Goal: Feedback & Contribution: Contribute content

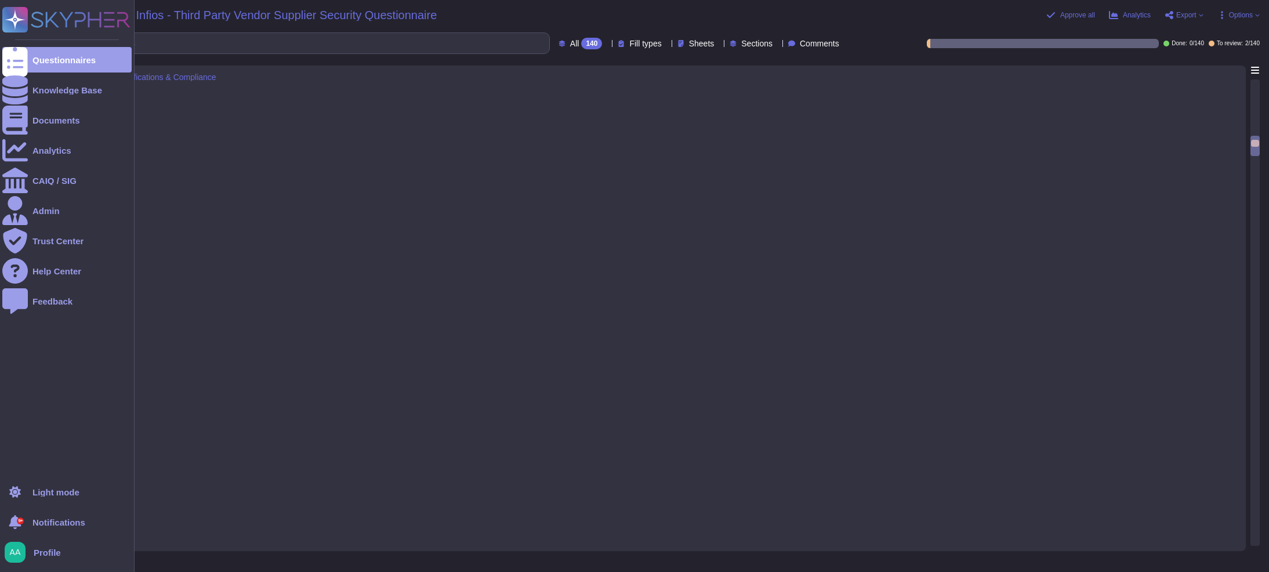
type textarea "Others Coverage"
type textarea "None"
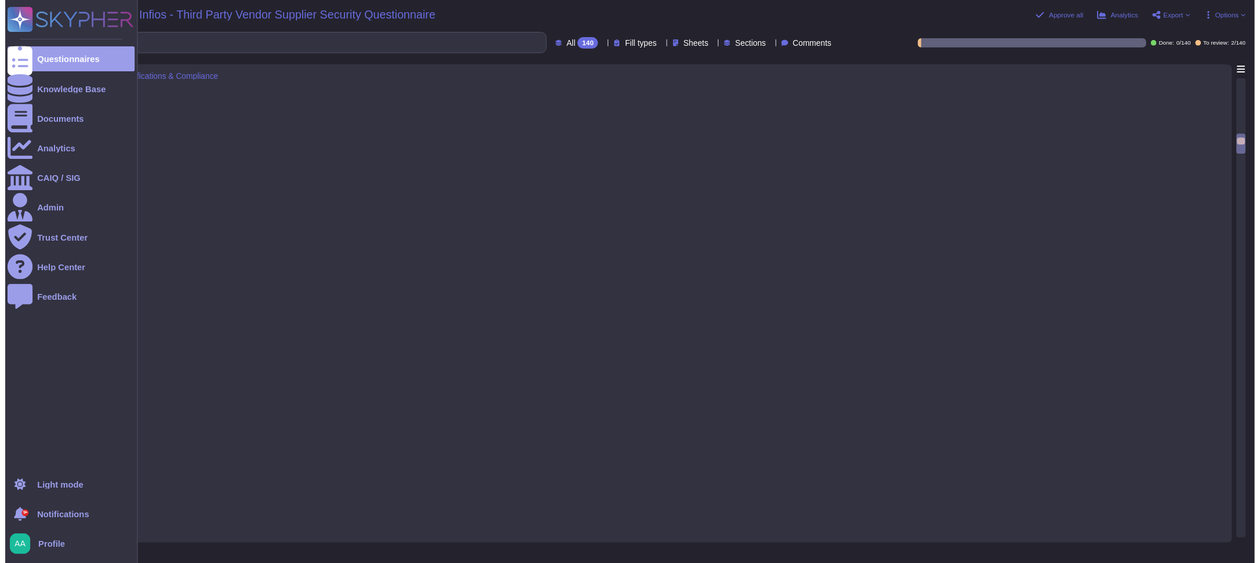
scroll to position [1771, 0]
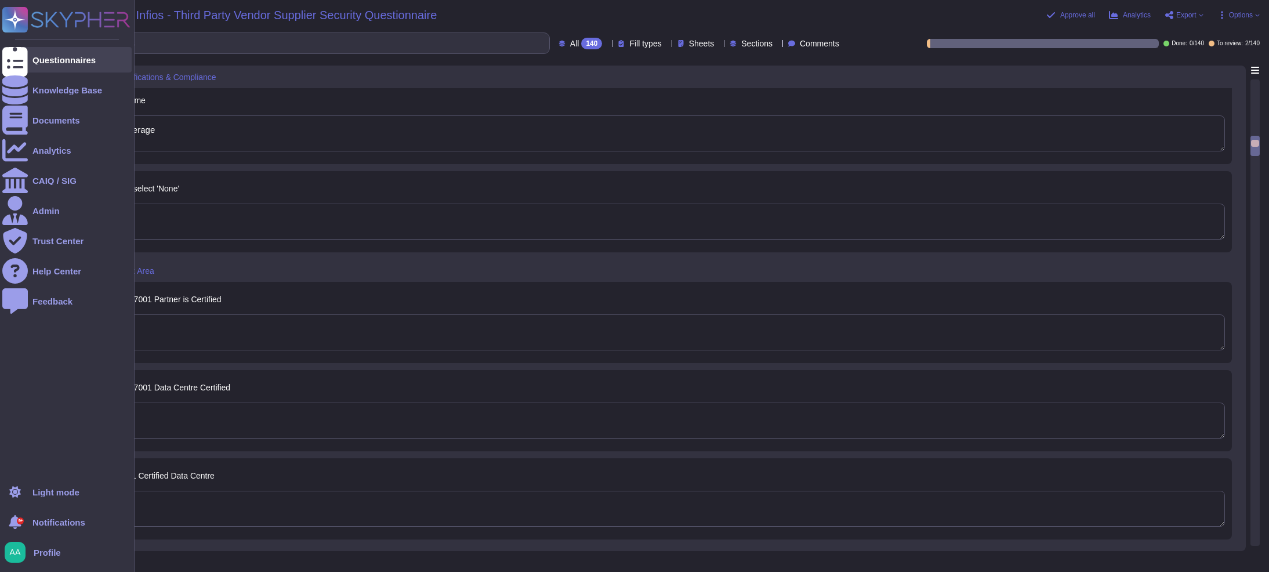
click at [37, 66] on div "Questionnaires" at bounding box center [66, 60] width 129 height 26
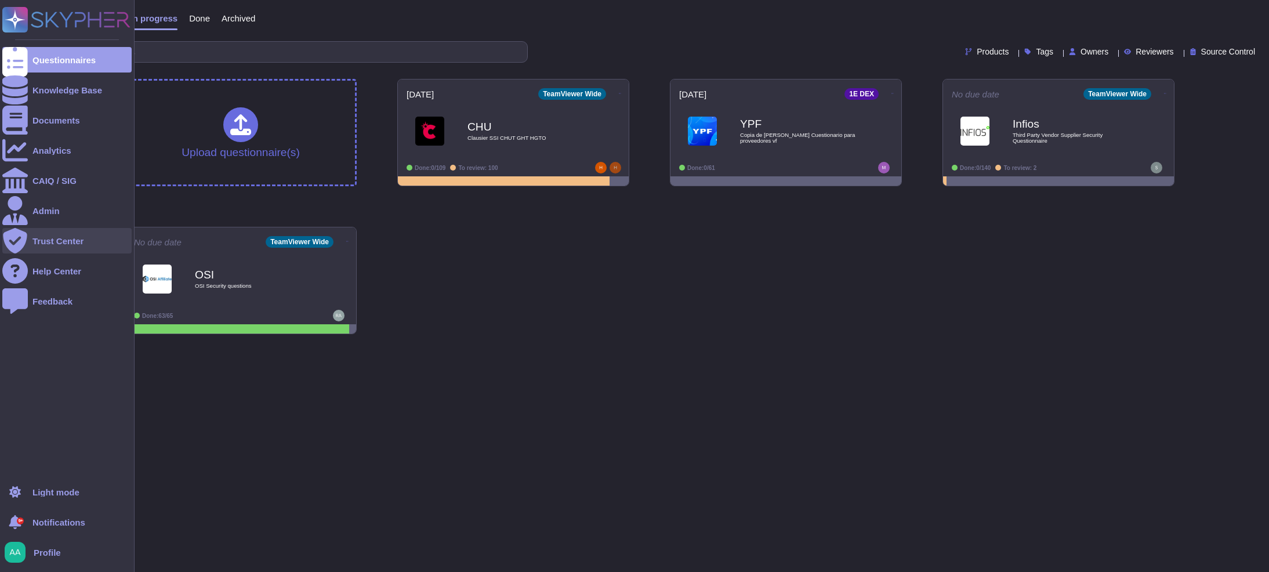
click at [52, 242] on div "Trust Center" at bounding box center [57, 241] width 51 height 9
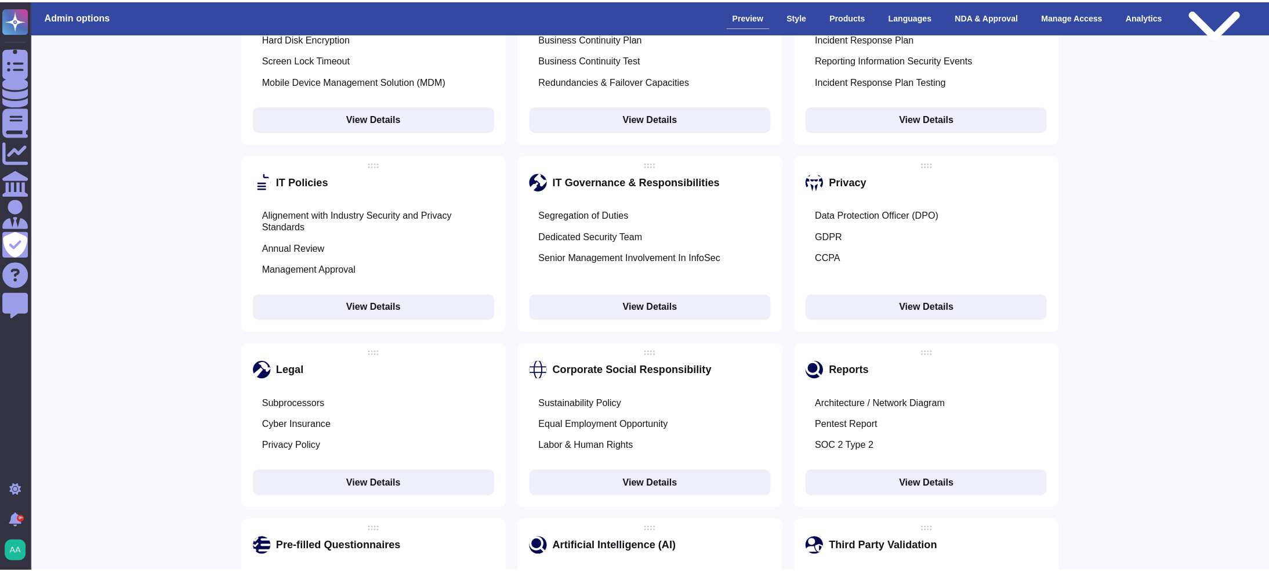
scroll to position [1419, 0]
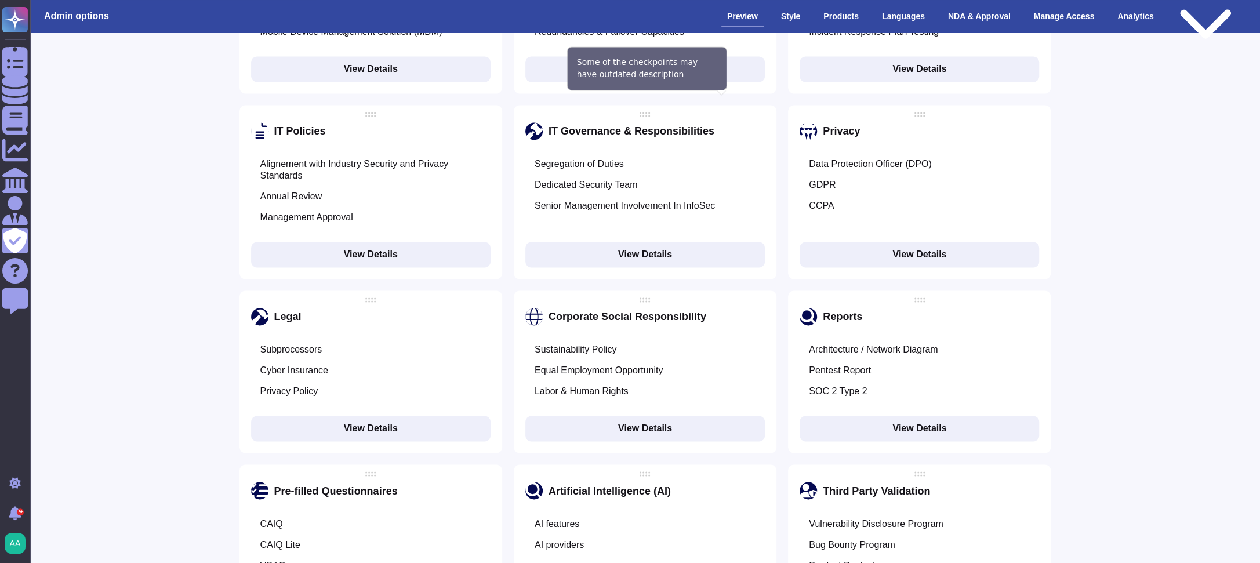
click at [720, 132] on icon at bounding box center [720, 132] width 0 height 0
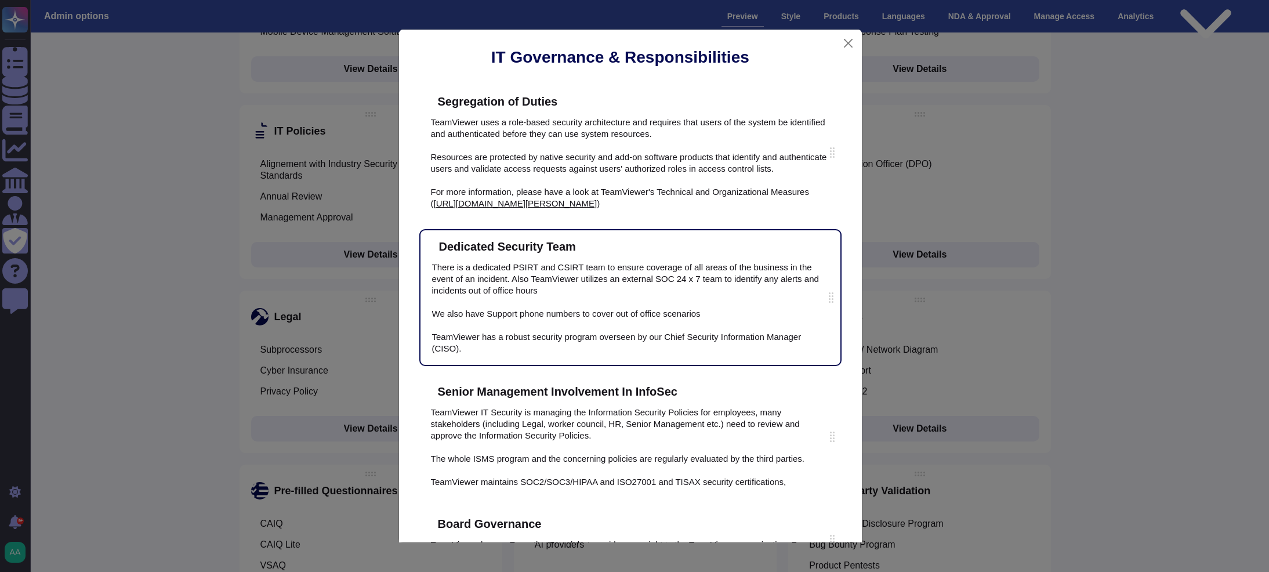
click at [613, 249] on icon at bounding box center [735, 396] width 294 height 294
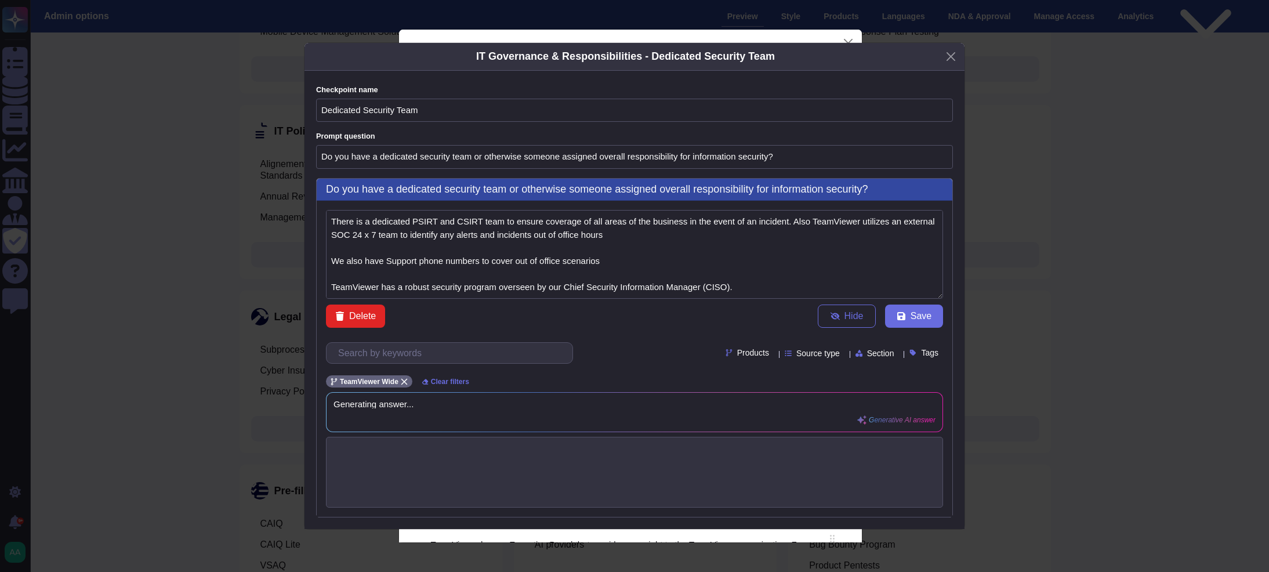
type textarea "There is a dedicated PSIRT and CSIRT team to ensure coverage of all areas of th…"
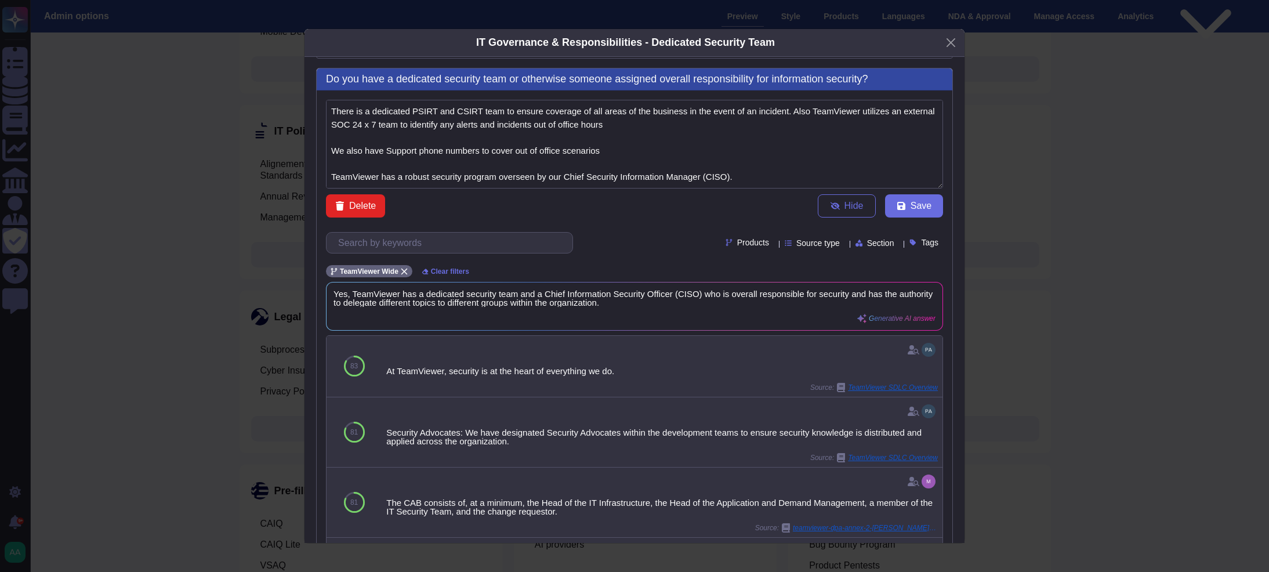
scroll to position [138, 0]
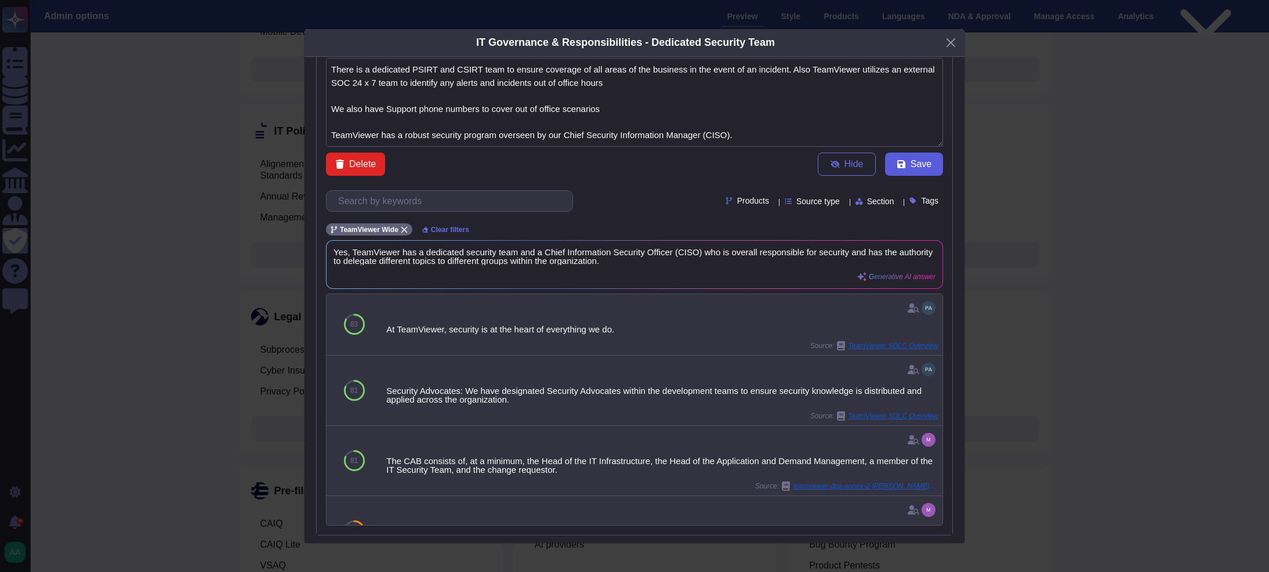
click at [911, 162] on span "Save" at bounding box center [921, 163] width 21 height 9
type input "Explain to us about your"
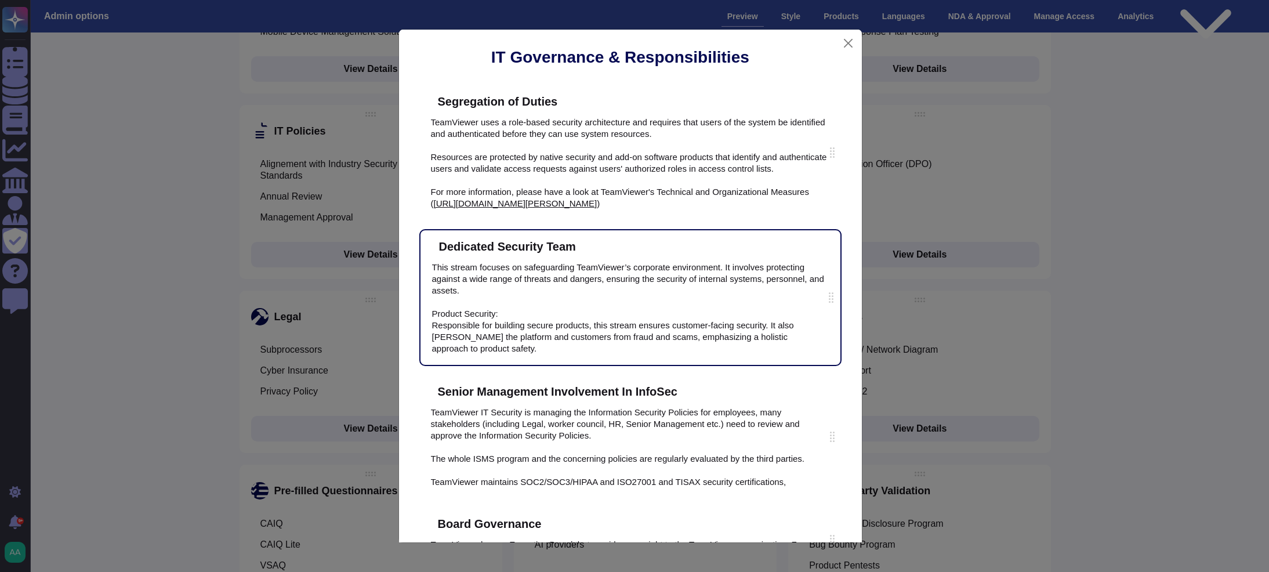
scroll to position [63, 0]
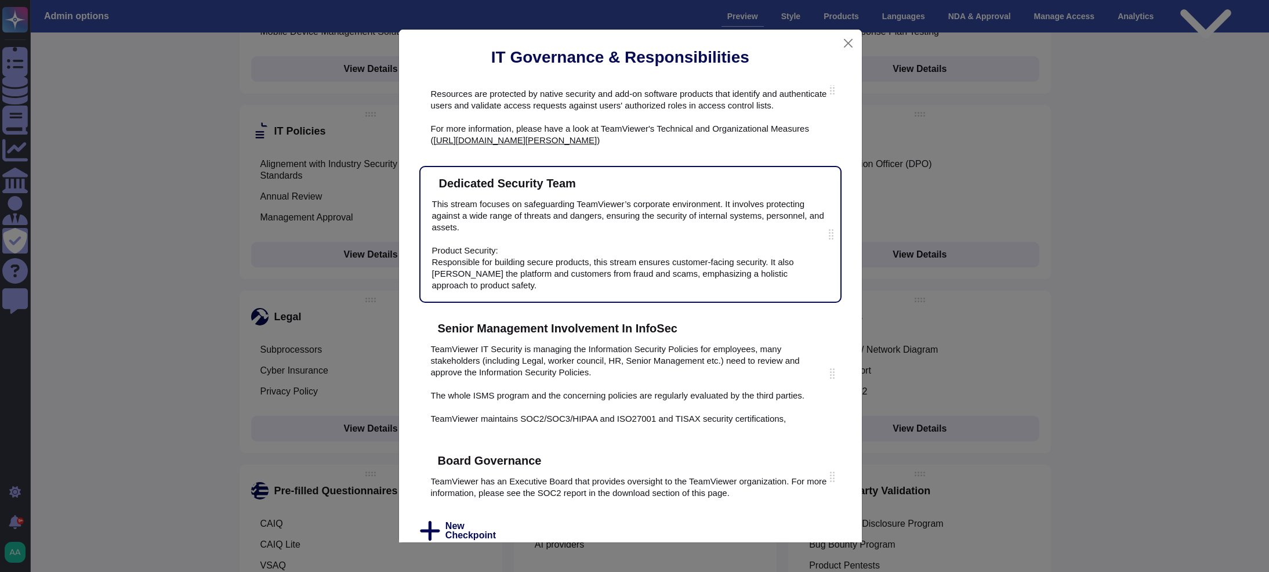
click at [766, 77] on icon at bounding box center [905, 207] width 278 height 260
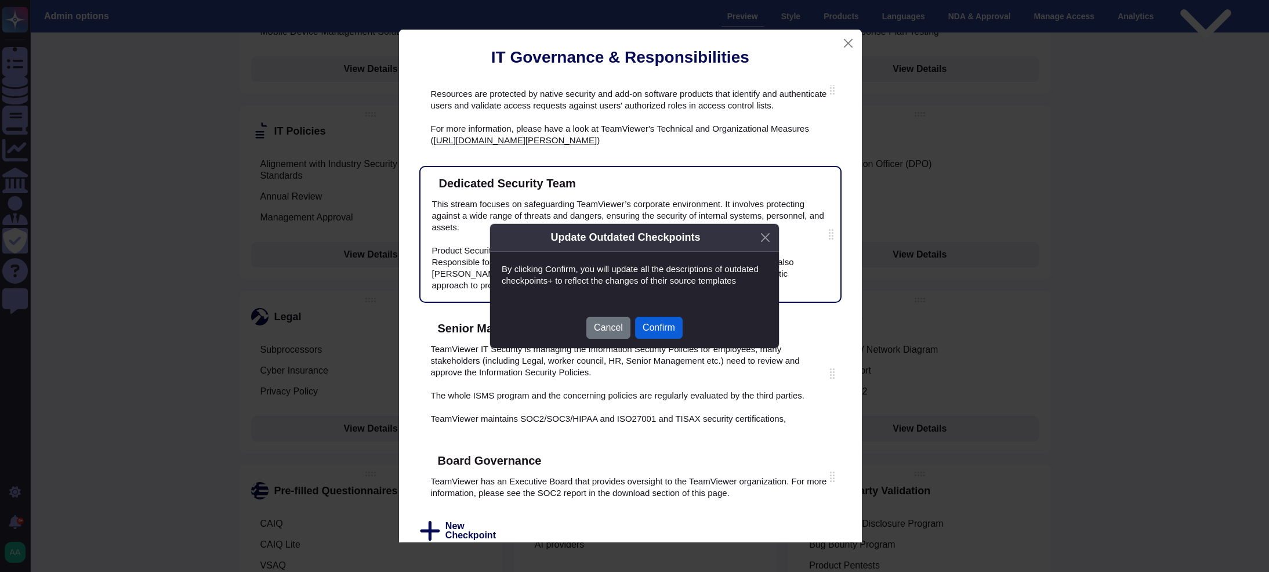
click at [673, 325] on button "Confirm" at bounding box center [659, 328] width 48 height 22
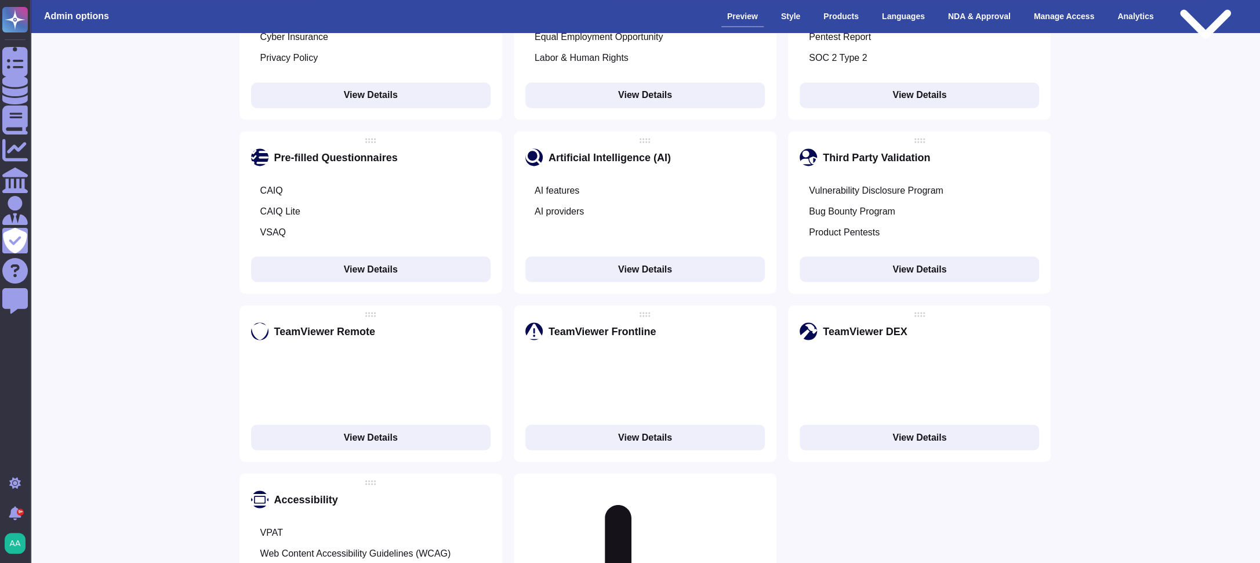
scroll to position [1704, 0]
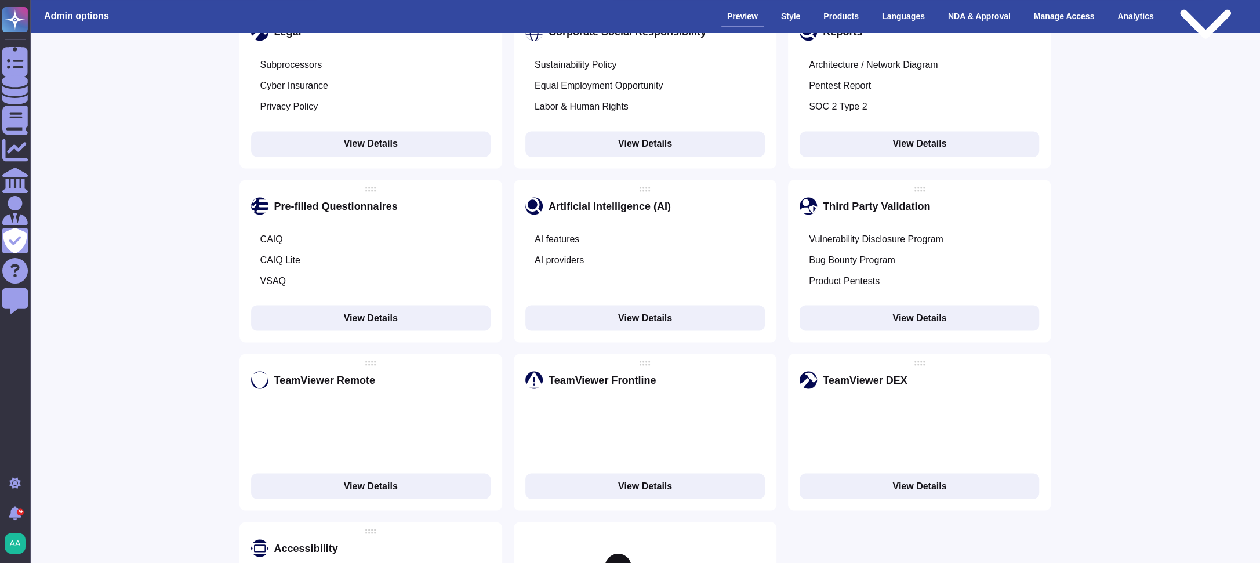
click at [579, 233] on div "AI features" at bounding box center [557, 239] width 45 height 12
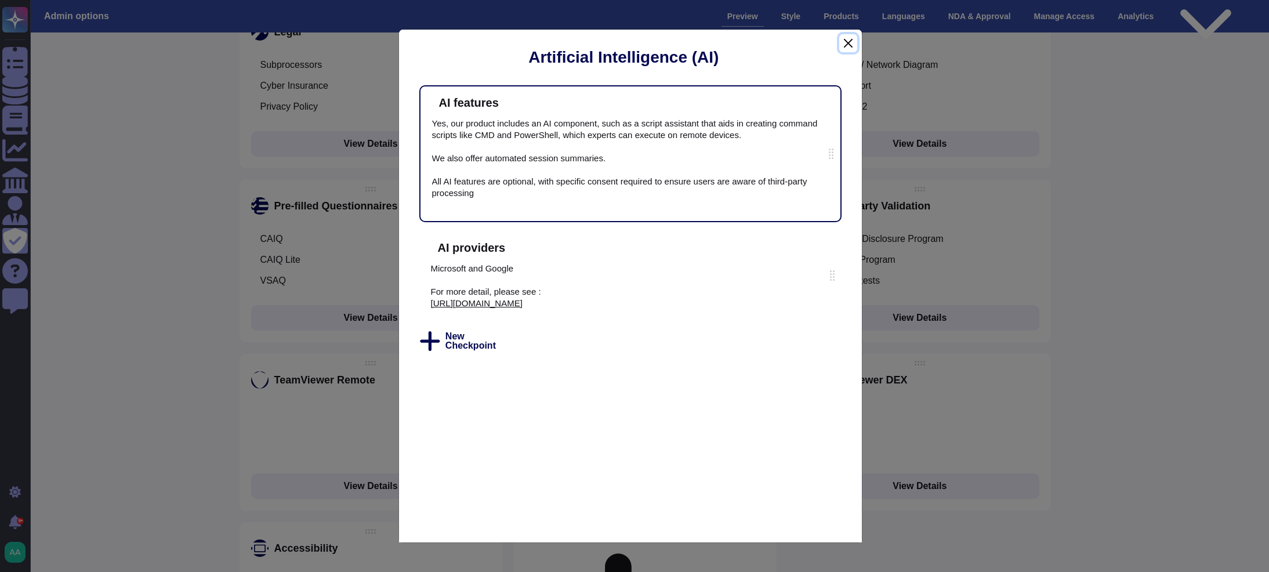
click at [850, 40] on button "Close" at bounding box center [847, 43] width 17 height 18
